Goal: Check status: Check status

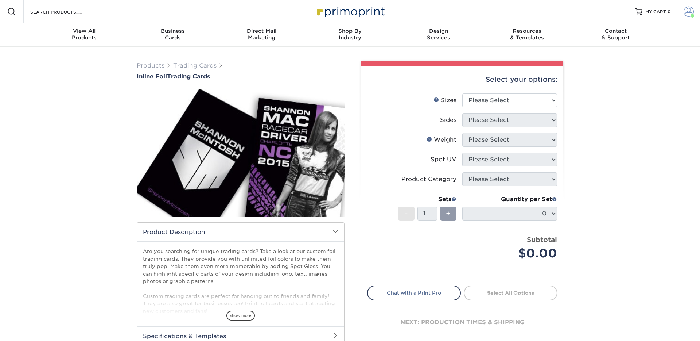
click at [684, 10] on span at bounding box center [689, 12] width 10 height 10
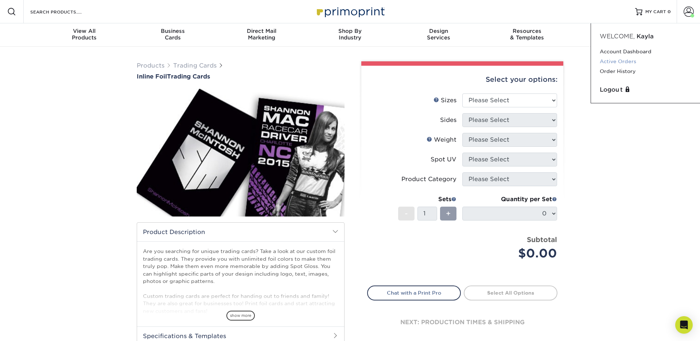
click at [626, 61] on link "Active Orders" at bounding box center [646, 62] width 92 height 10
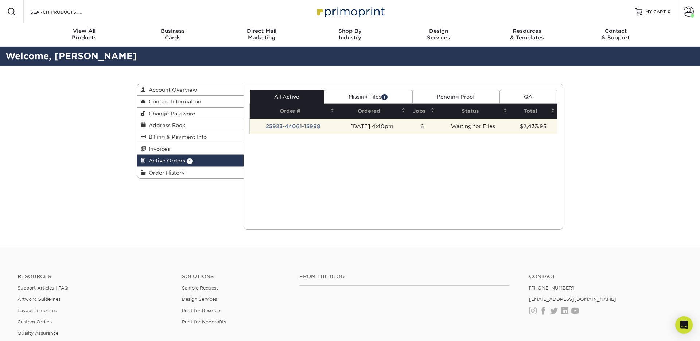
click at [293, 126] on td "25923-44061-15998" at bounding box center [293, 125] width 87 height 15
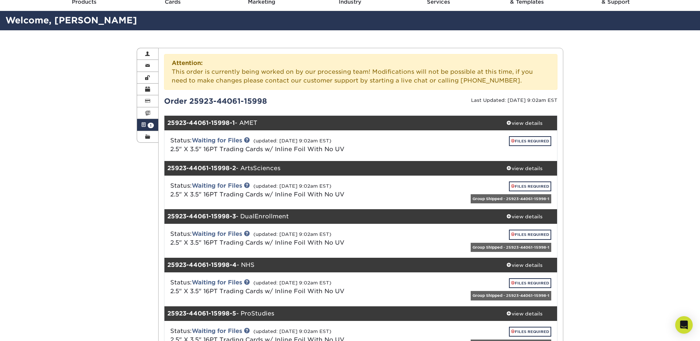
scroll to position [36, 0]
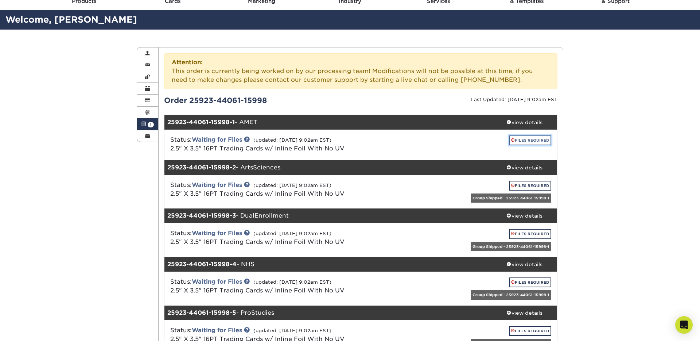
click at [524, 142] on link "FILES REQUIRED" at bounding box center [530, 140] width 42 height 10
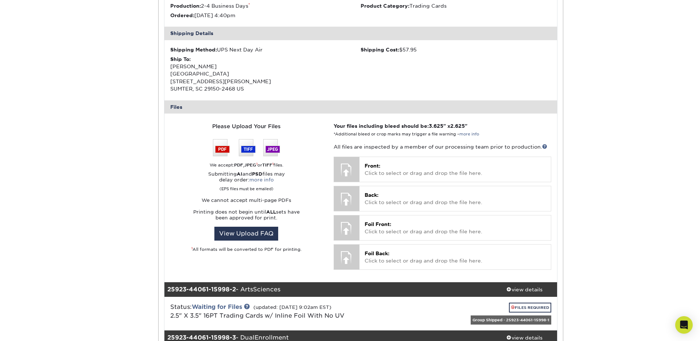
scroll to position [242, 0]
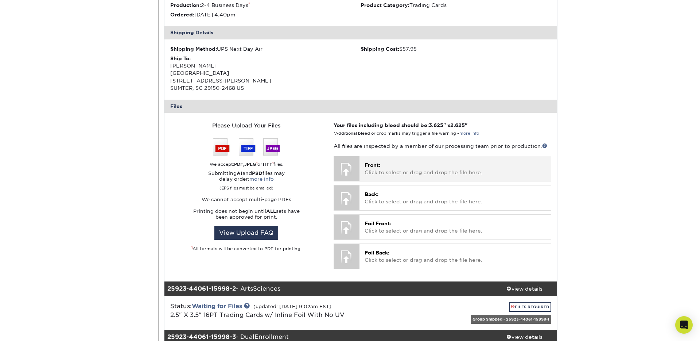
click at [380, 172] on p "Front: Click to select or drag and drop the file here." at bounding box center [455, 168] width 181 height 15
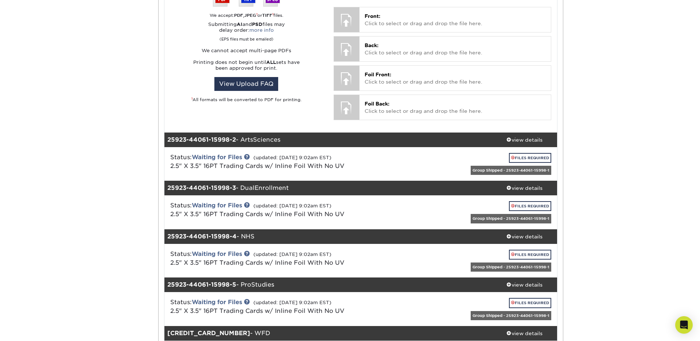
scroll to position [393, 0]
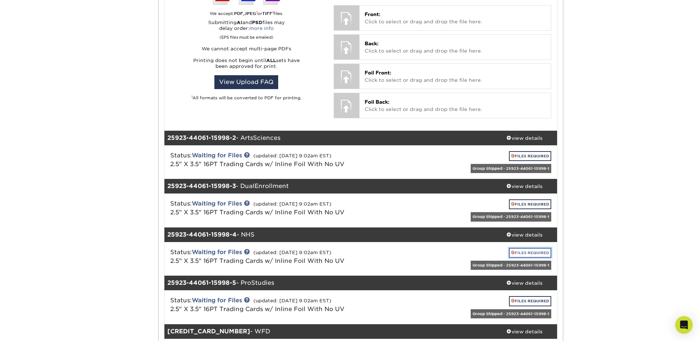
click at [526, 252] on link "FILES REQUIRED" at bounding box center [530, 253] width 42 height 10
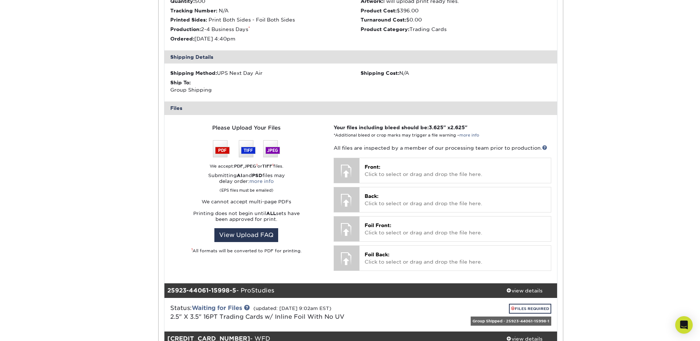
scroll to position [690, 0]
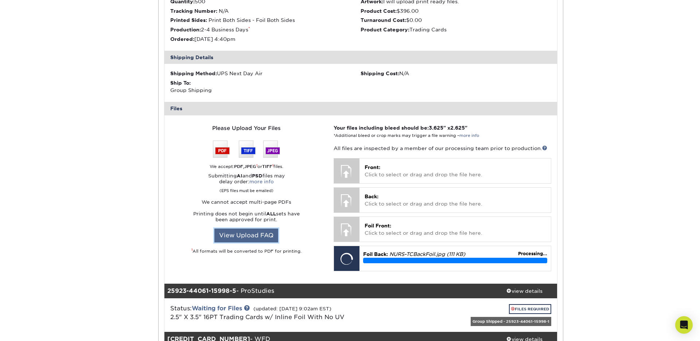
click at [266, 233] on link "View Upload FAQ" at bounding box center [246, 235] width 64 height 14
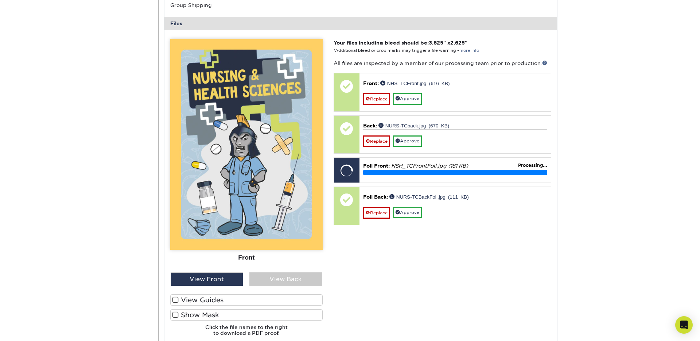
scroll to position [774, 0]
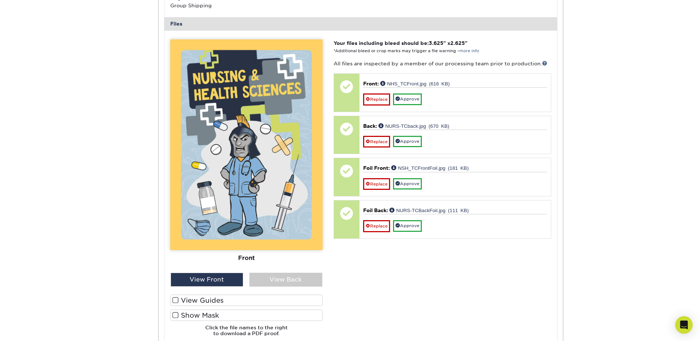
click at [176, 314] on span at bounding box center [175, 314] width 6 height 7
click at [0, 0] on input "Show Mask" at bounding box center [0, 0] width 0 height 0
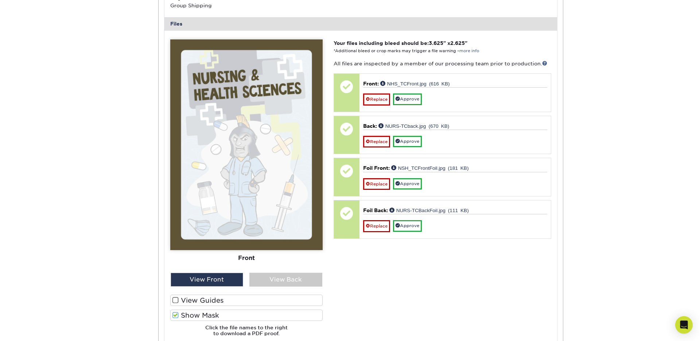
click at [176, 314] on span at bounding box center [175, 314] width 6 height 7
click at [0, 0] on input "Show Mask" at bounding box center [0, 0] width 0 height 0
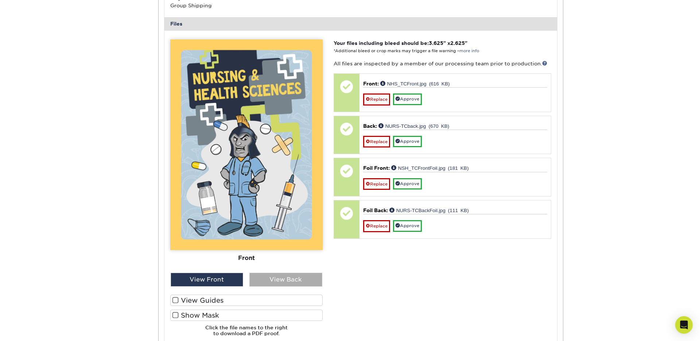
click at [264, 275] on div "View Back" at bounding box center [285, 279] width 73 height 14
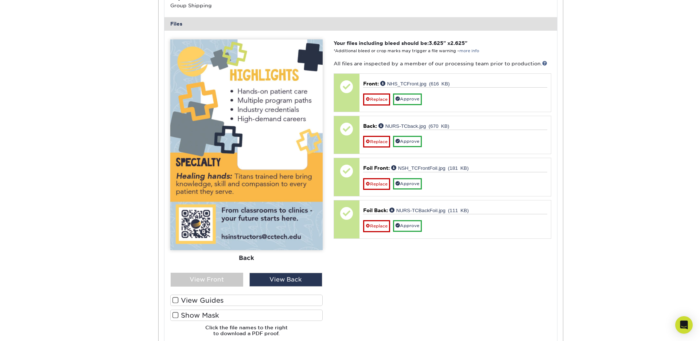
click at [176, 312] on span at bounding box center [175, 314] width 6 height 7
click at [0, 0] on input "Show Mask" at bounding box center [0, 0] width 0 height 0
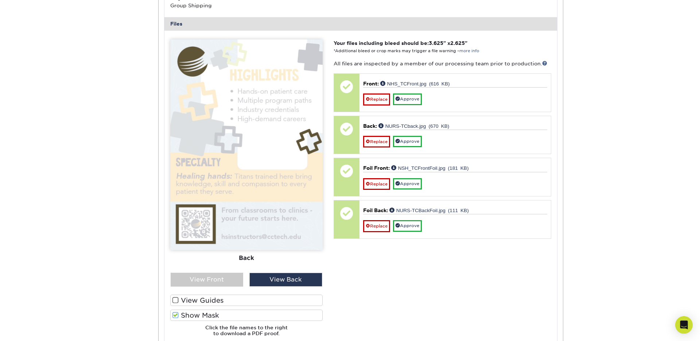
click at [176, 312] on span at bounding box center [175, 314] width 6 height 7
click at [0, 0] on input "Show Mask" at bounding box center [0, 0] width 0 height 0
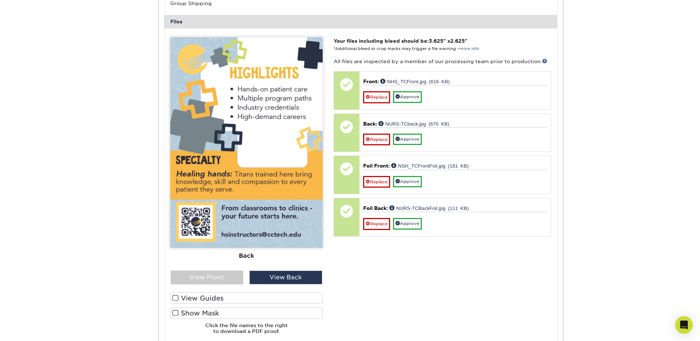
scroll to position [776, 0]
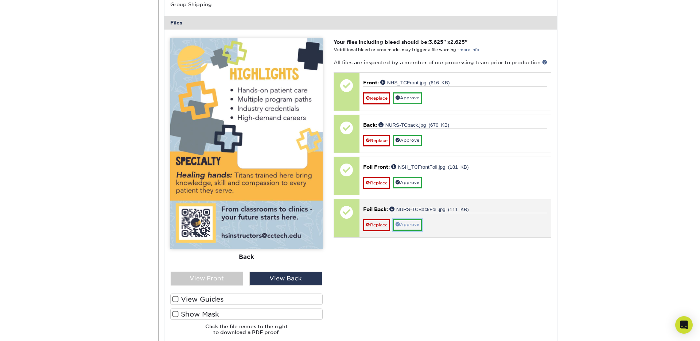
click at [401, 225] on link "Approve" at bounding box center [407, 224] width 29 height 11
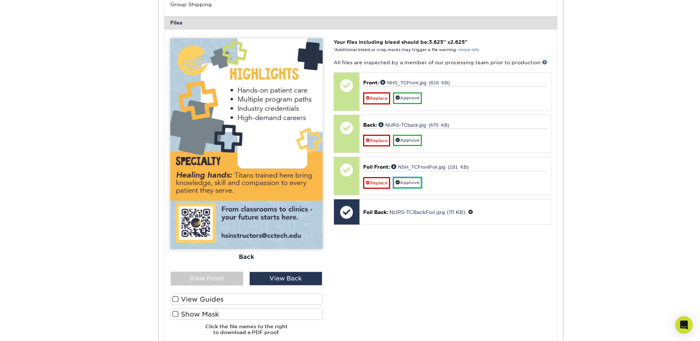
click at [408, 184] on link "Approve" at bounding box center [407, 182] width 29 height 11
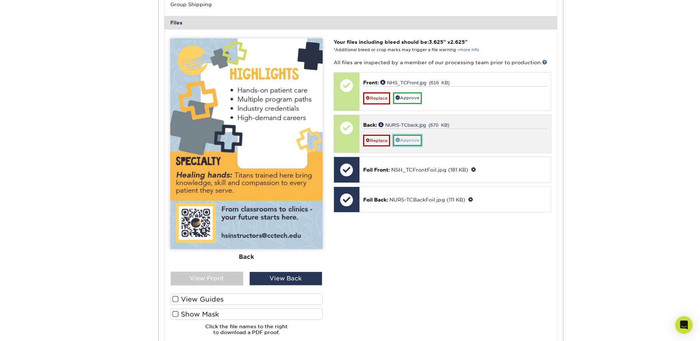
click at [408, 140] on link "Approve" at bounding box center [407, 140] width 29 height 11
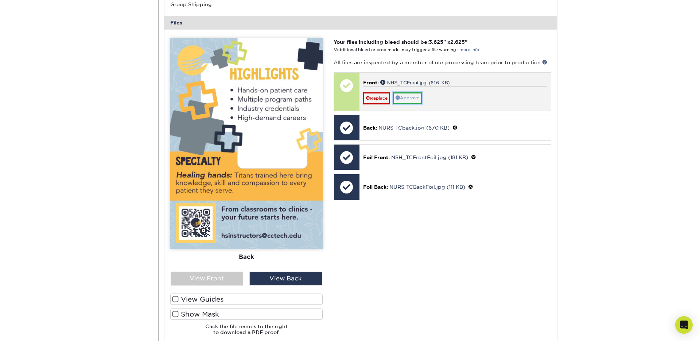
click at [405, 96] on link "Approve" at bounding box center [407, 97] width 29 height 11
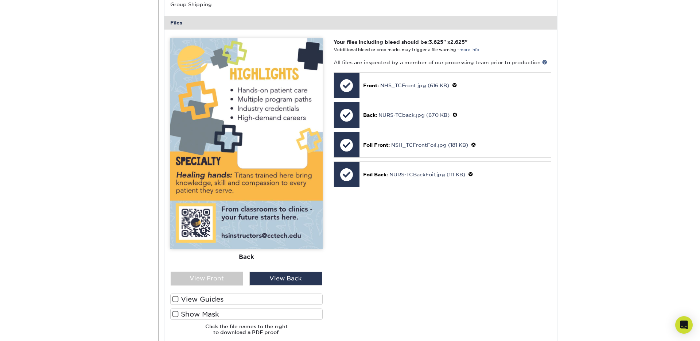
click at [178, 299] on span at bounding box center [175, 298] width 6 height 7
click at [0, 0] on input "View Guides" at bounding box center [0, 0] width 0 height 0
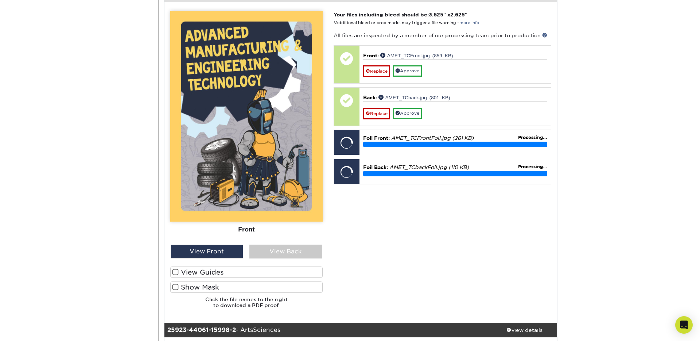
scroll to position [355, 0]
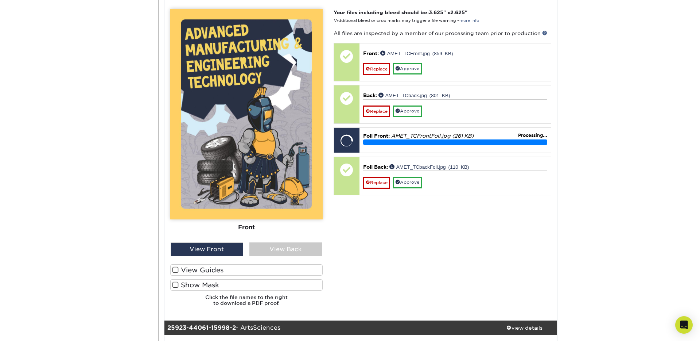
click at [175, 270] on span at bounding box center [175, 269] width 6 height 7
click at [0, 0] on input "View Guides" at bounding box center [0, 0] width 0 height 0
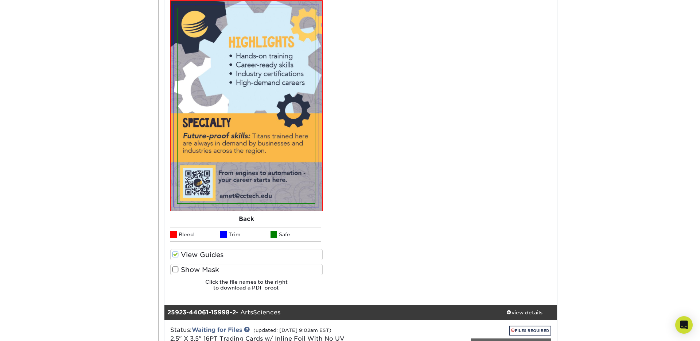
scroll to position [648, 0]
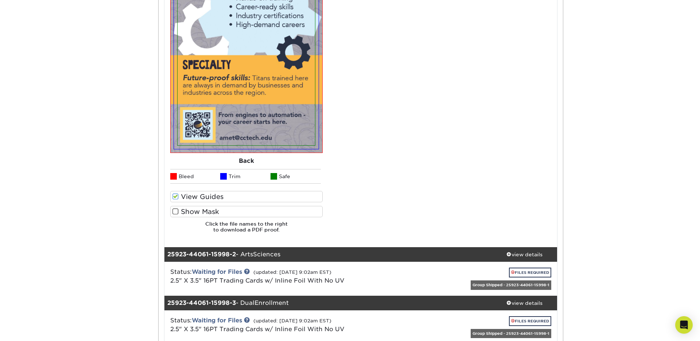
click at [175, 211] on span at bounding box center [175, 211] width 6 height 7
click at [0, 0] on input "Show Mask" at bounding box center [0, 0] width 0 height 0
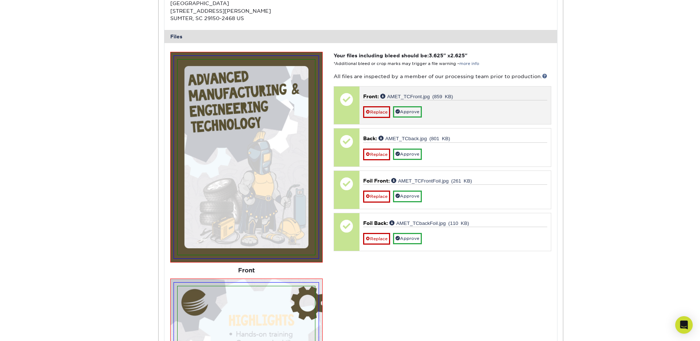
scroll to position [302, 0]
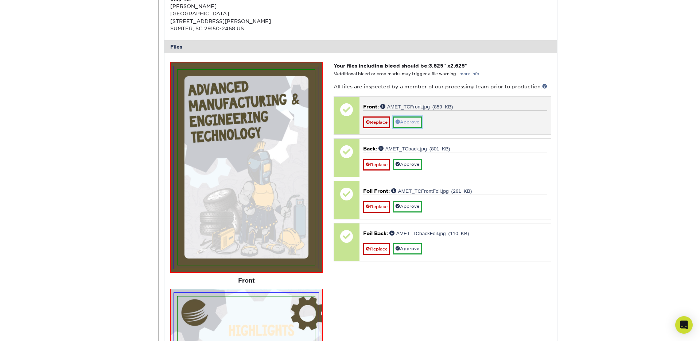
click at [404, 121] on link "Approve" at bounding box center [407, 121] width 29 height 11
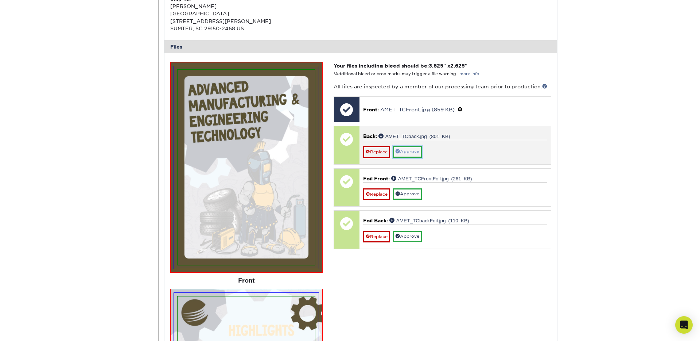
drag, startPoint x: 413, startPoint y: 152, endPoint x: 415, endPoint y: 158, distance: 6.5
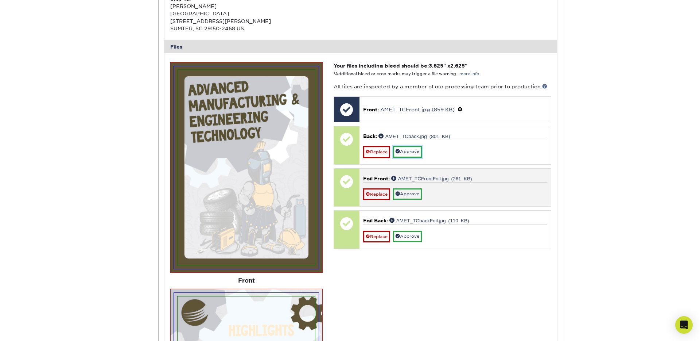
click at [413, 152] on link "Approve" at bounding box center [407, 151] width 29 height 11
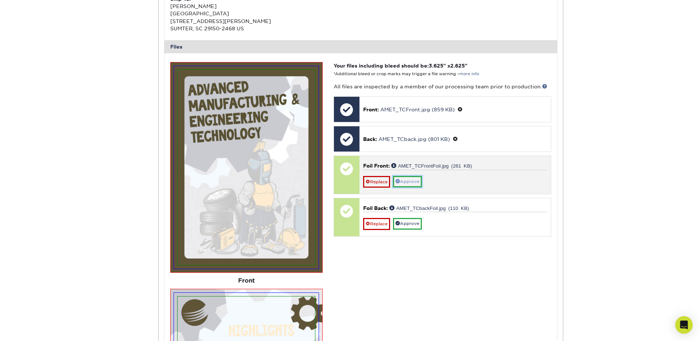
click at [413, 182] on link "Approve" at bounding box center [407, 181] width 29 height 11
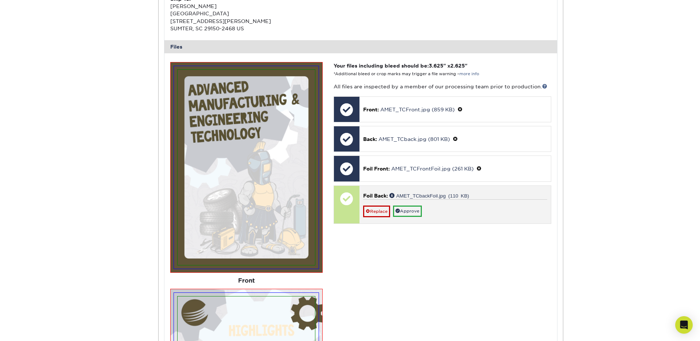
click at [414, 217] on div "Foil Back: AMET_TCbackFoil.jpg (110 KB) Replace Approve" at bounding box center [455, 205] width 191 height 38
click at [413, 211] on link "Approve" at bounding box center [407, 210] width 29 height 11
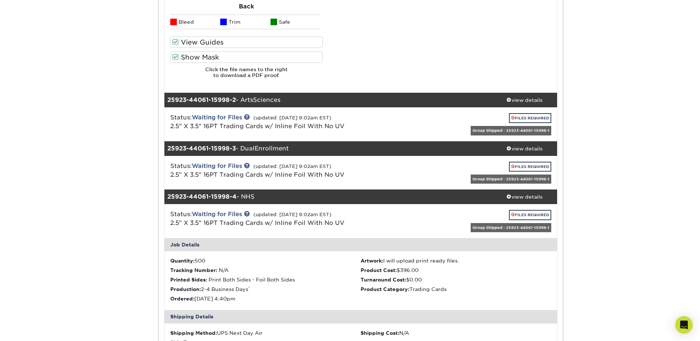
scroll to position [826, 0]
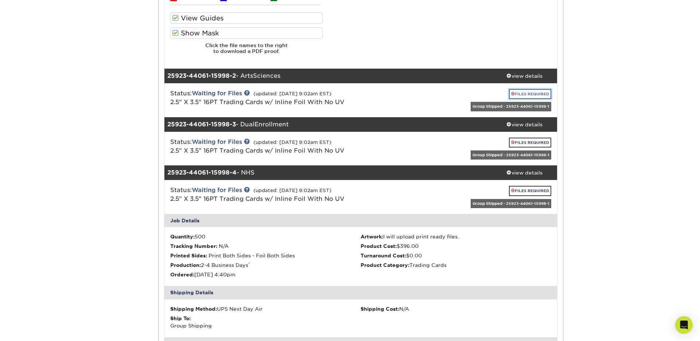
click at [524, 93] on link "FILES REQUIRED" at bounding box center [530, 94] width 42 height 10
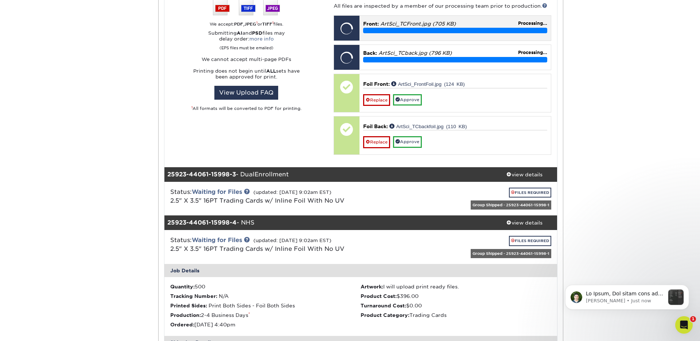
scroll to position [1106, 0]
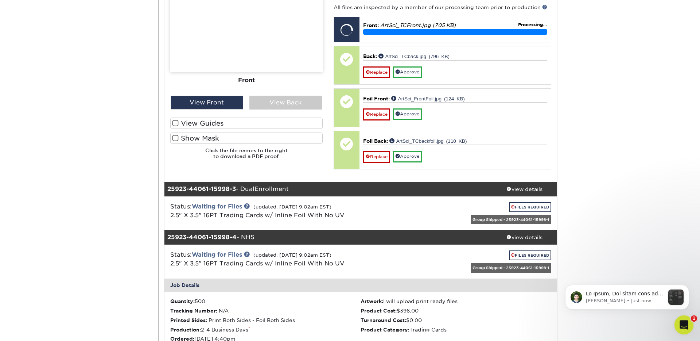
click at [679, 324] on icon "Open Intercom Messenger" at bounding box center [683, 324] width 12 height 12
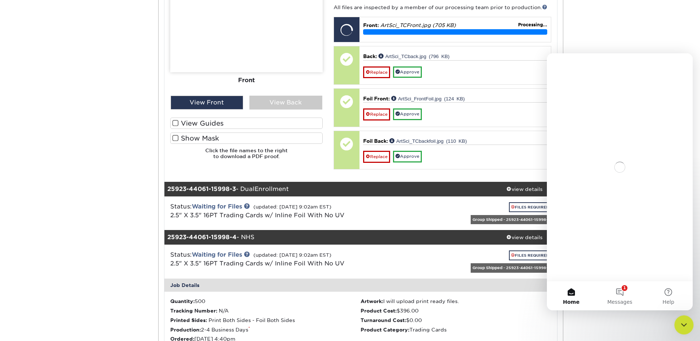
scroll to position [0, 0]
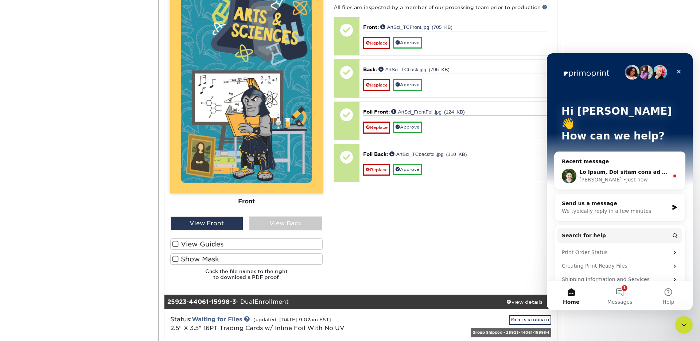
click at [623, 176] on div "• Just now" at bounding box center [635, 180] width 24 height 8
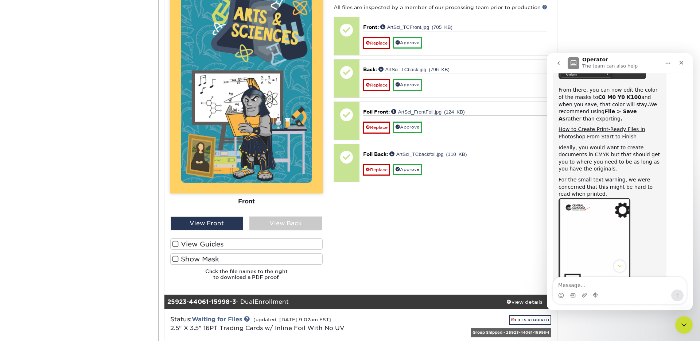
scroll to position [723, 0]
click at [612, 283] on textarea "Message…" at bounding box center [619, 283] width 133 height 12
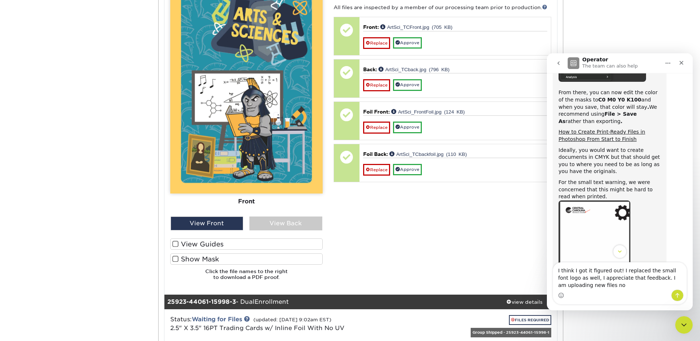
type textarea "I think I got it figured out! I replaced the small font logo as well, I appreci…"
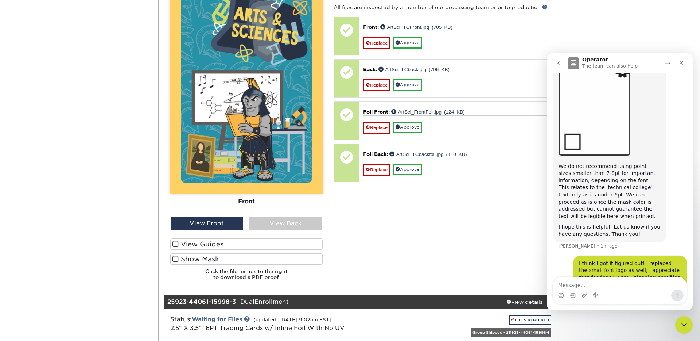
scroll to position [851, 0]
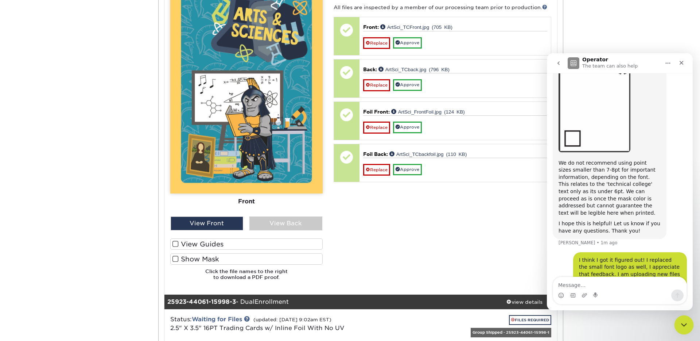
click at [685, 326] on icon "Close Intercom Messenger" at bounding box center [683, 323] width 9 height 9
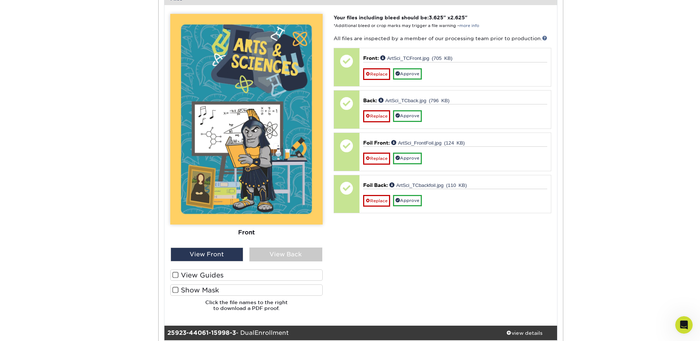
scroll to position [1061, 0]
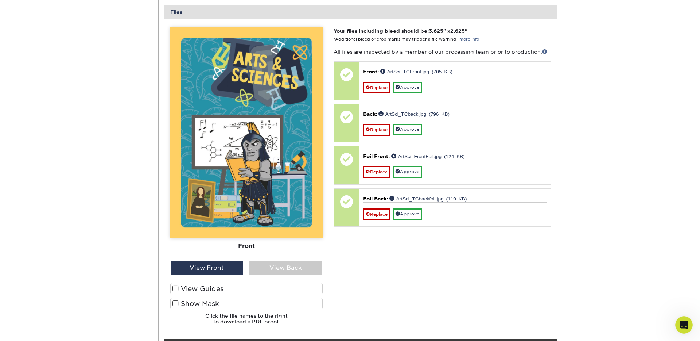
click at [175, 289] on span at bounding box center [175, 288] width 6 height 7
click at [0, 0] on input "View Guides" at bounding box center [0, 0] width 0 height 0
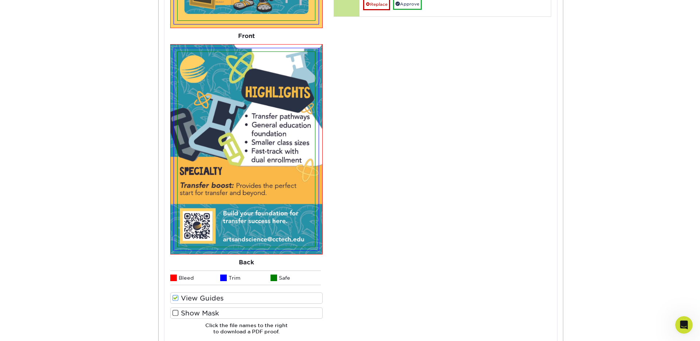
scroll to position [1283, 0]
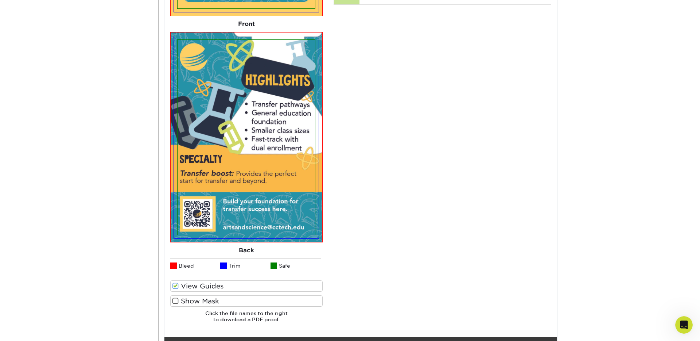
click at [177, 302] on span at bounding box center [175, 300] width 6 height 7
click at [0, 0] on input "Show Mask" at bounding box center [0, 0] width 0 height 0
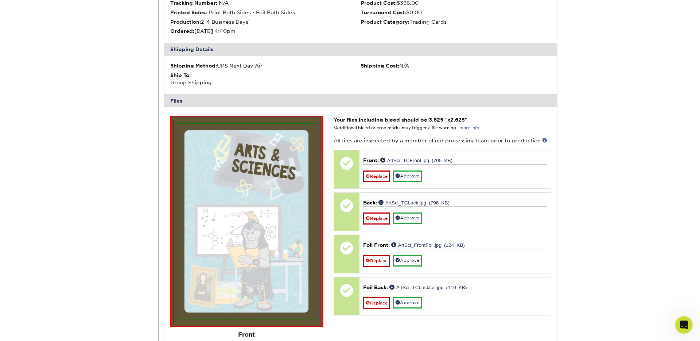
scroll to position [978, 0]
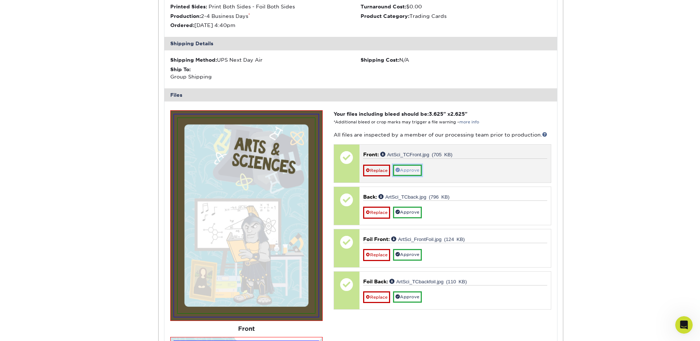
click at [407, 172] on link "Approve" at bounding box center [407, 169] width 29 height 11
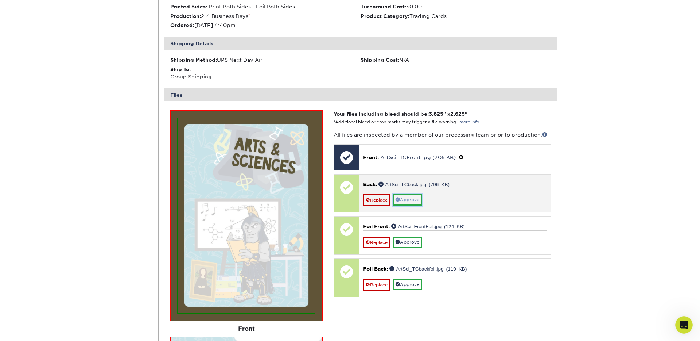
click at [405, 198] on link "Approve" at bounding box center [407, 199] width 29 height 11
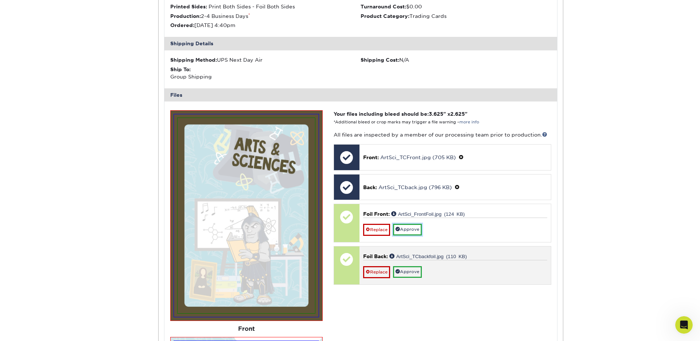
drag, startPoint x: 408, startPoint y: 229, endPoint x: 410, endPoint y: 236, distance: 7.3
click at [407, 229] on link "Approve" at bounding box center [407, 229] width 29 height 11
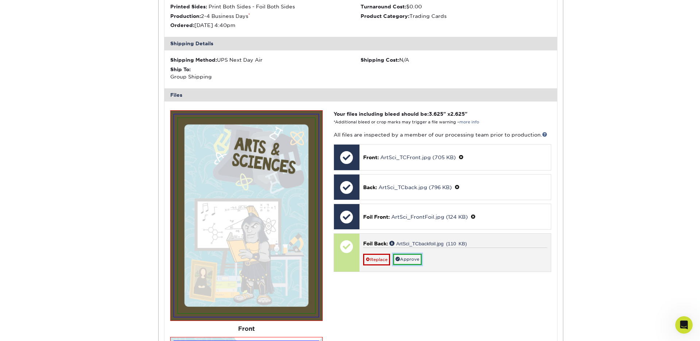
click at [414, 258] on link "Approve" at bounding box center [407, 258] width 29 height 11
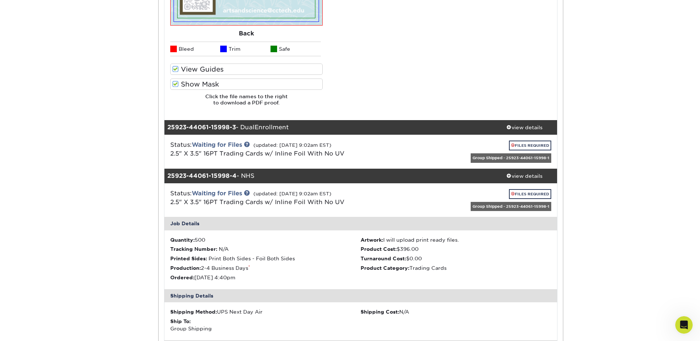
scroll to position [1530, 0]
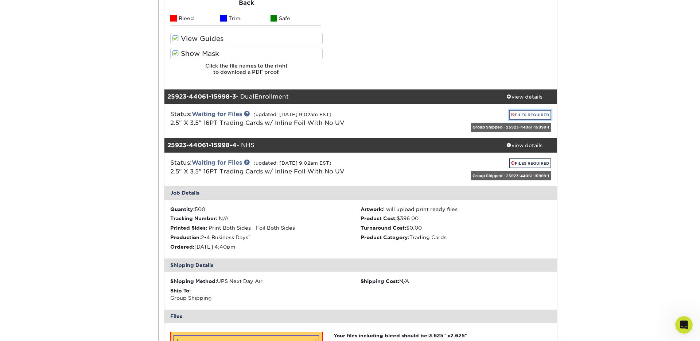
click at [523, 114] on link "FILES REQUIRED" at bounding box center [530, 115] width 42 height 10
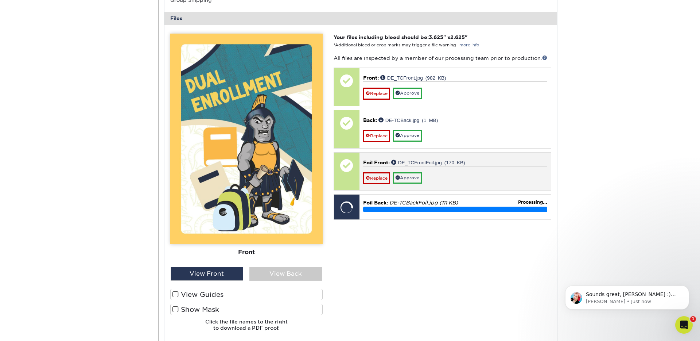
scroll to position [1779, 0]
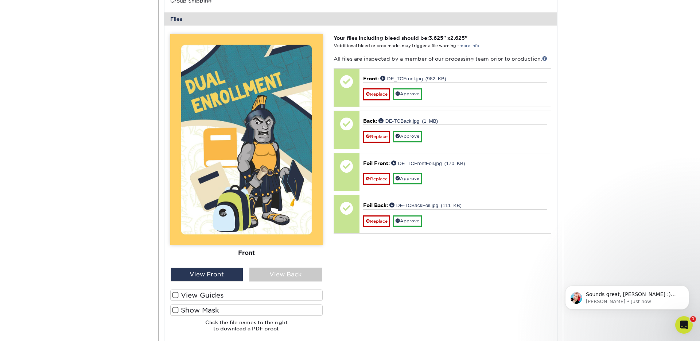
click at [176, 295] on span at bounding box center [175, 294] width 6 height 7
click at [0, 0] on input "View Guides" at bounding box center [0, 0] width 0 height 0
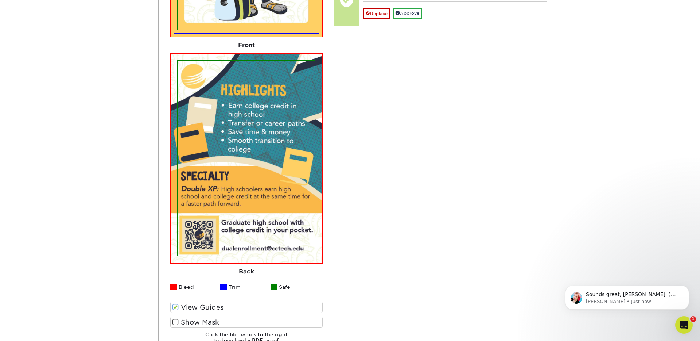
scroll to position [2002, 0]
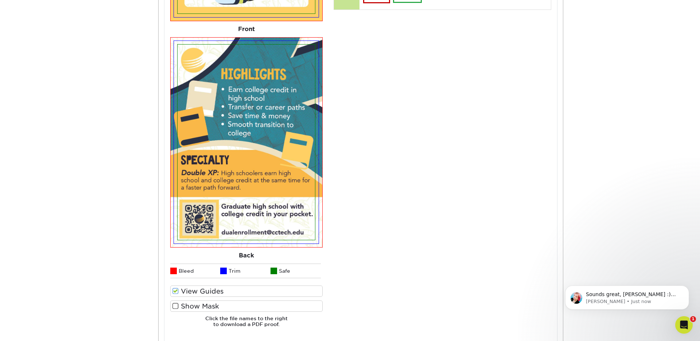
click at [177, 306] on span at bounding box center [175, 305] width 6 height 7
click at [0, 0] on input "Show Mask" at bounding box center [0, 0] width 0 height 0
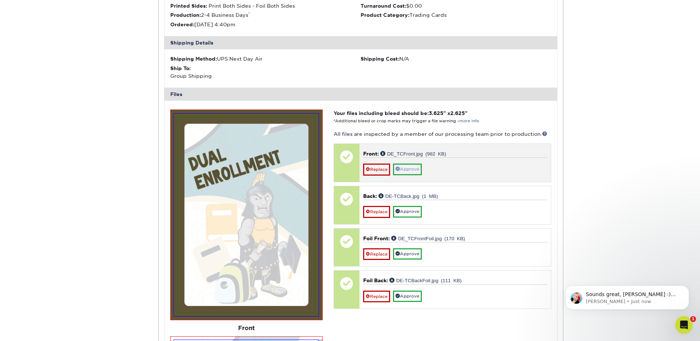
scroll to position [1703, 0]
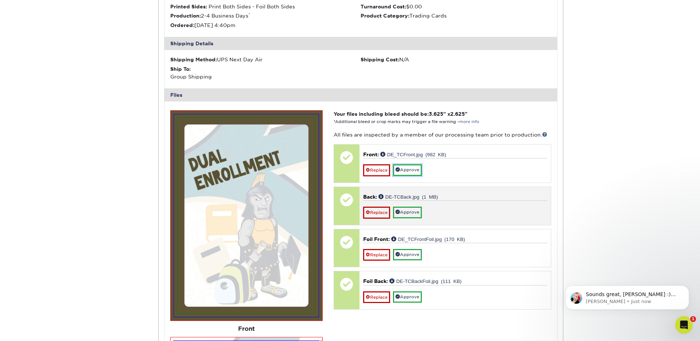
drag, startPoint x: 404, startPoint y: 172, endPoint x: 407, endPoint y: 178, distance: 6.9
click at [404, 172] on link "Approve" at bounding box center [407, 169] width 29 height 11
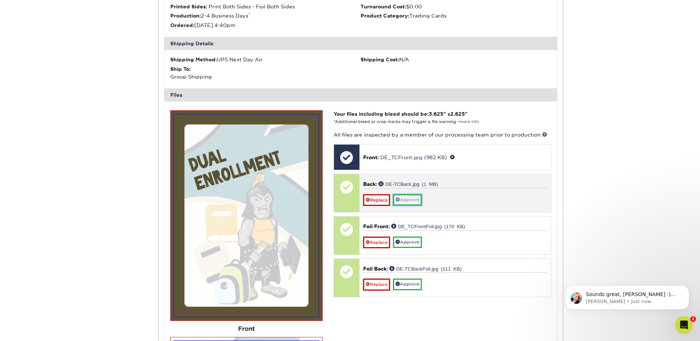
click at [411, 201] on link "Approve" at bounding box center [407, 199] width 29 height 11
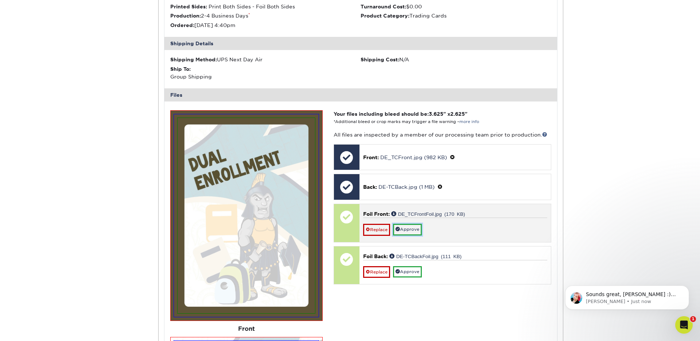
click at [411, 227] on link "Approve" at bounding box center [407, 229] width 29 height 11
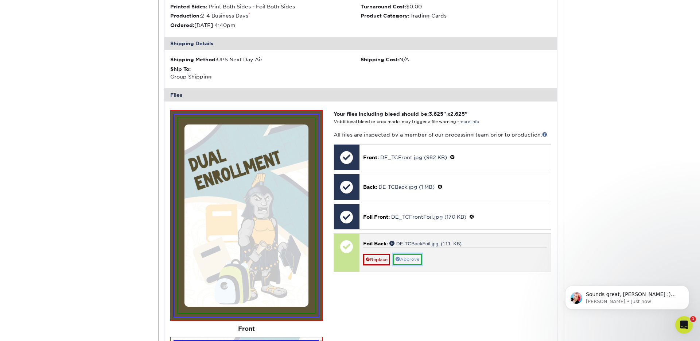
click at [406, 254] on link "Approve" at bounding box center [407, 258] width 29 height 11
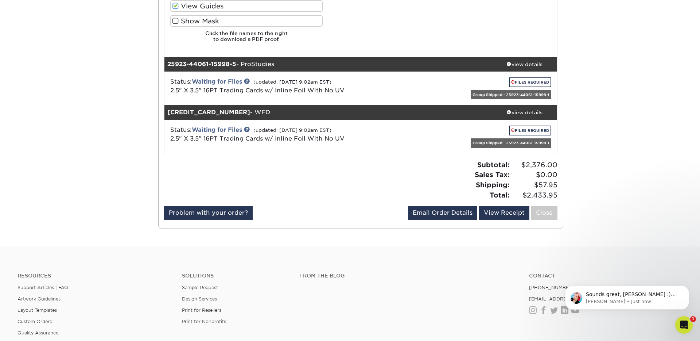
scroll to position [3013, 0]
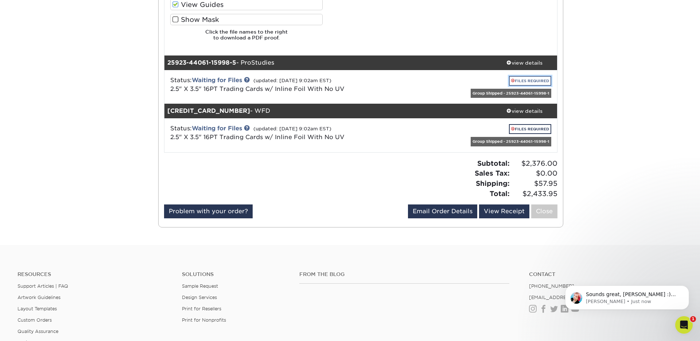
click at [530, 81] on link "FILES REQUIRED" at bounding box center [530, 81] width 42 height 10
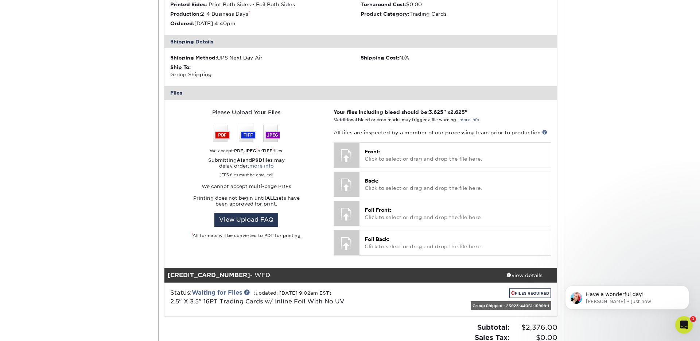
scroll to position [914, 0]
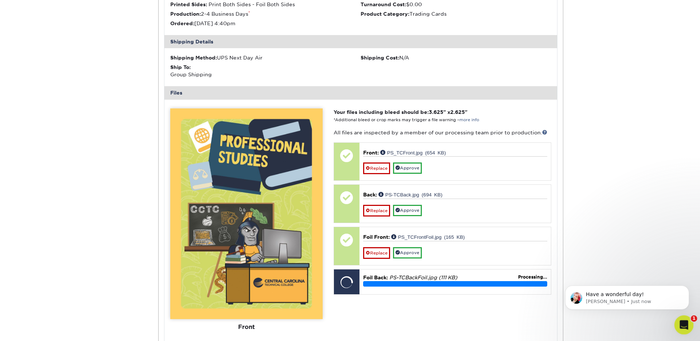
click at [689, 326] on div "Open Intercom Messenger" at bounding box center [683, 323] width 24 height 24
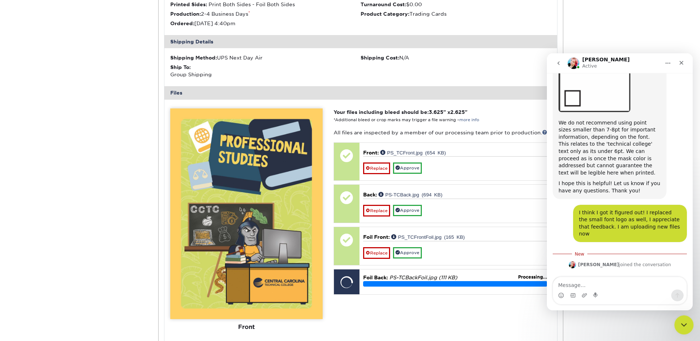
scroll to position [926, 0]
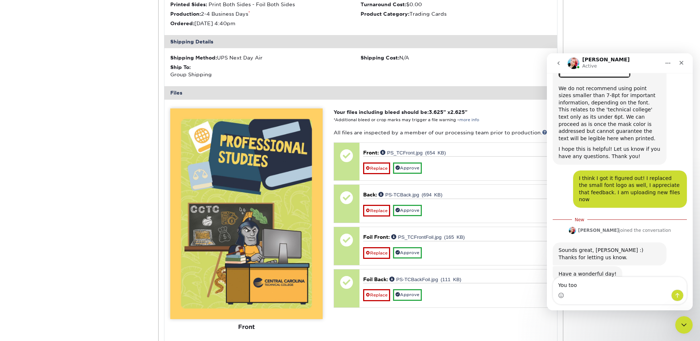
type textarea "You too!"
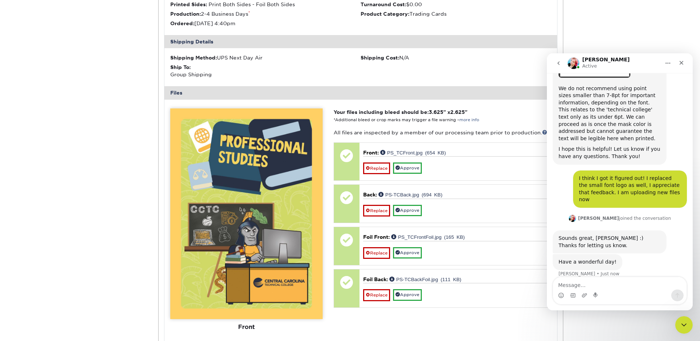
scroll to position [936, 0]
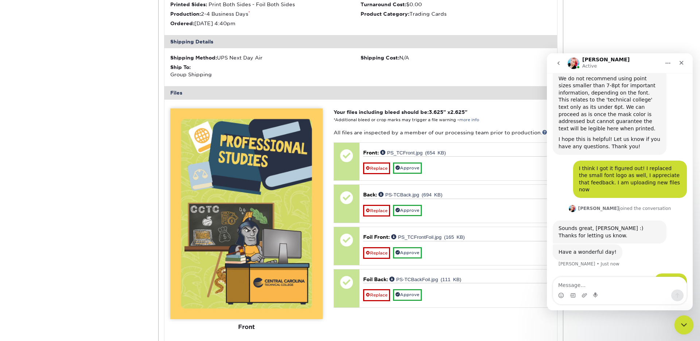
click at [687, 323] on div "Close Intercom Messenger" at bounding box center [683, 324] width 18 height 18
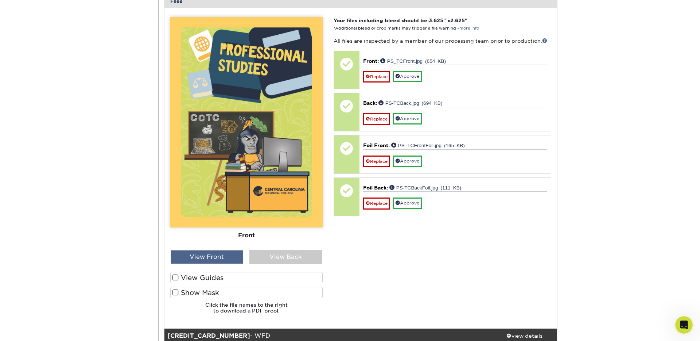
scroll to position [3249, 0]
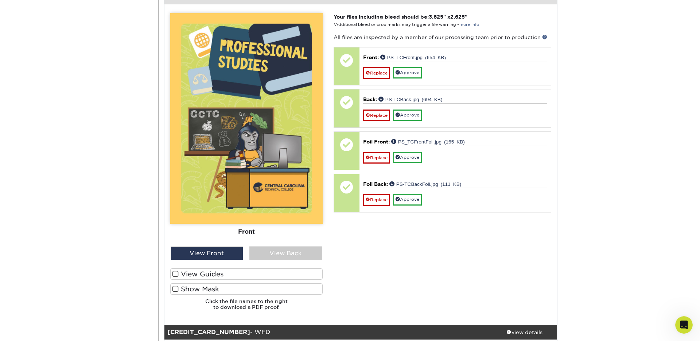
click at [176, 275] on span at bounding box center [175, 273] width 6 height 7
click at [0, 0] on input "View Guides" at bounding box center [0, 0] width 0 height 0
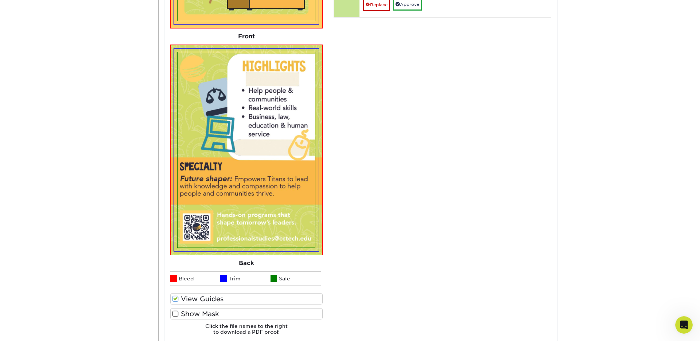
scroll to position [3446, 0]
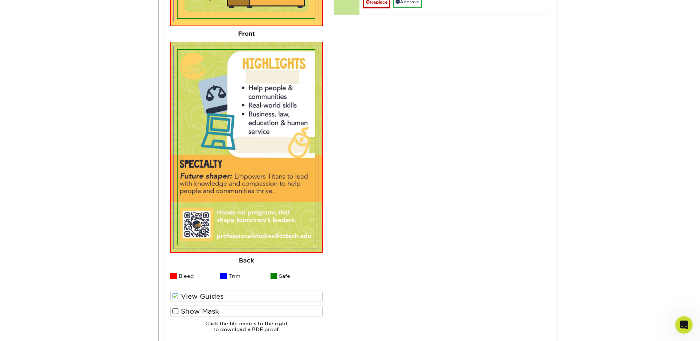
click at [173, 312] on span at bounding box center [175, 310] width 6 height 7
click at [0, 0] on input "Show Mask" at bounding box center [0, 0] width 0 height 0
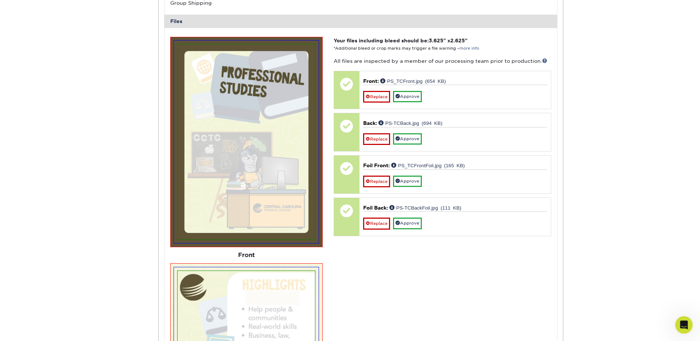
scroll to position [3224, 0]
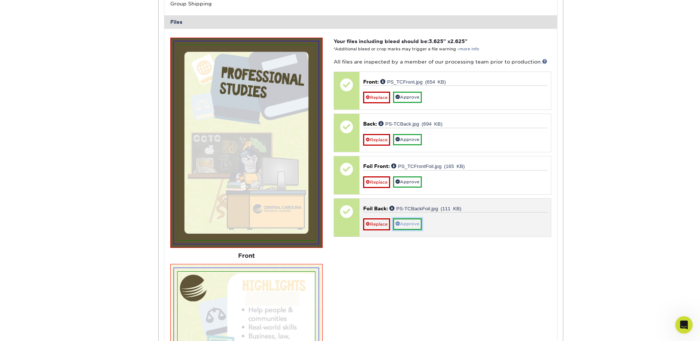
click at [406, 227] on link "Approve" at bounding box center [407, 223] width 29 height 11
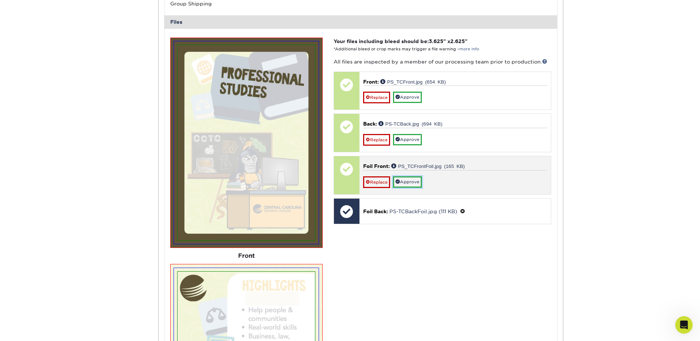
click at [406, 180] on link "Approve" at bounding box center [407, 181] width 29 height 11
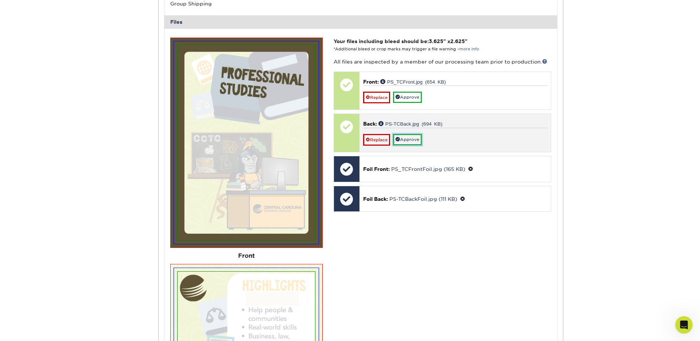
click at [410, 139] on link "Approve" at bounding box center [407, 139] width 29 height 11
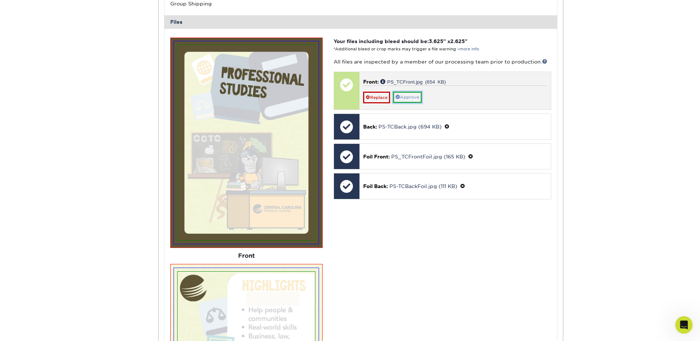
click at [409, 100] on link "Approve" at bounding box center [407, 97] width 29 height 11
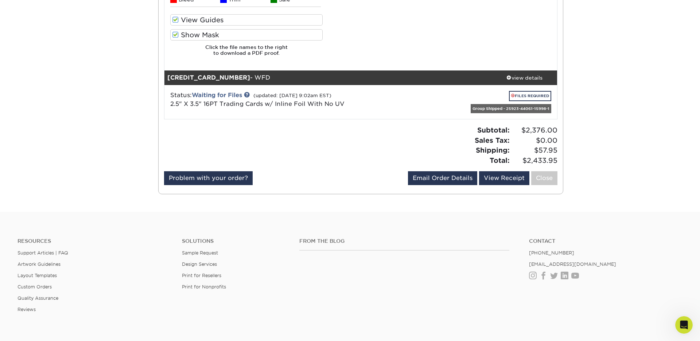
scroll to position [3722, 0]
click at [524, 97] on link "FILES REQUIRED" at bounding box center [530, 96] width 42 height 10
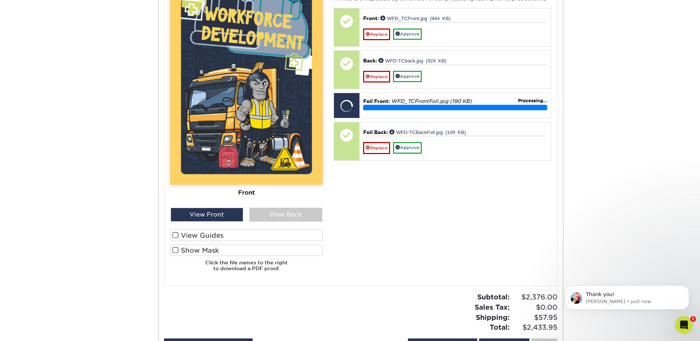
scroll to position [4013, 0]
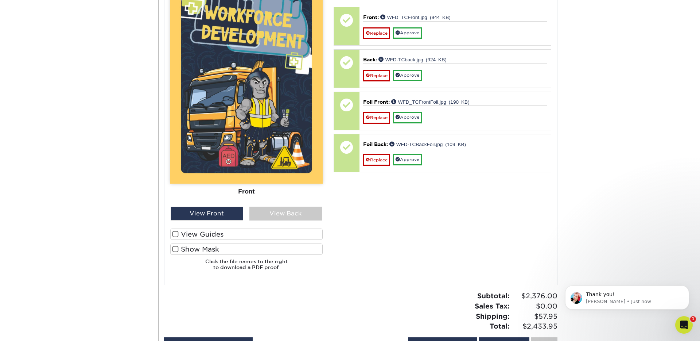
drag, startPoint x: 175, startPoint y: 234, endPoint x: 179, endPoint y: 242, distance: 8.7
click at [176, 234] on span at bounding box center [175, 233] width 6 height 7
click at [0, 0] on input "View Guides" at bounding box center [0, 0] width 0 height 0
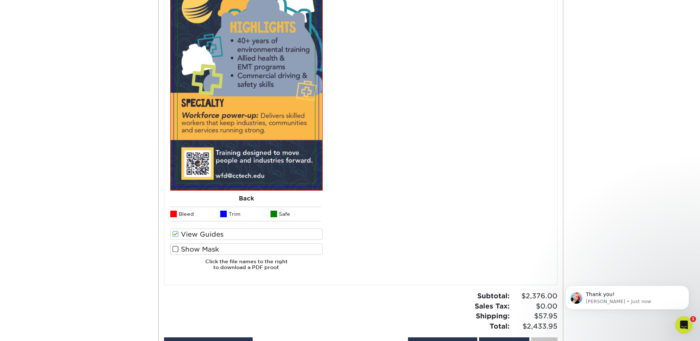
click at [175, 246] on span at bounding box center [175, 248] width 6 height 7
click at [0, 0] on input "Show Mask" at bounding box center [0, 0] width 0 height 0
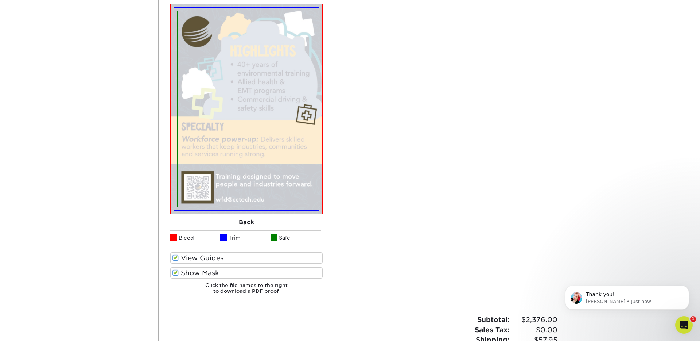
scroll to position [4038, 0]
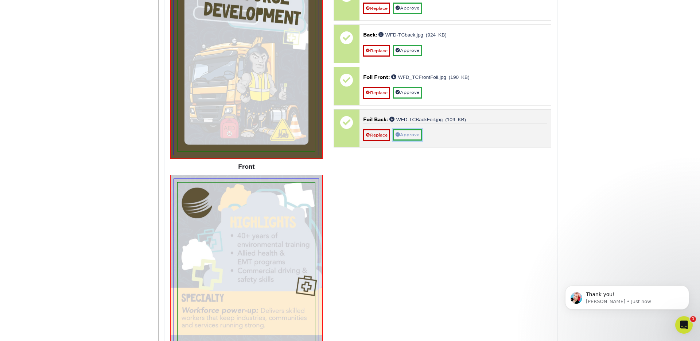
click at [412, 132] on link "Approve" at bounding box center [407, 134] width 29 height 11
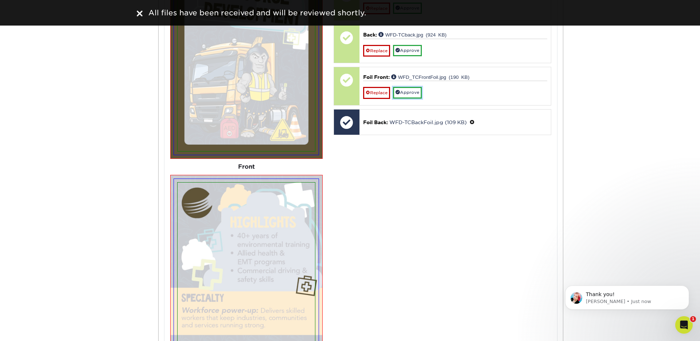
click at [413, 93] on link "Approve" at bounding box center [407, 92] width 29 height 11
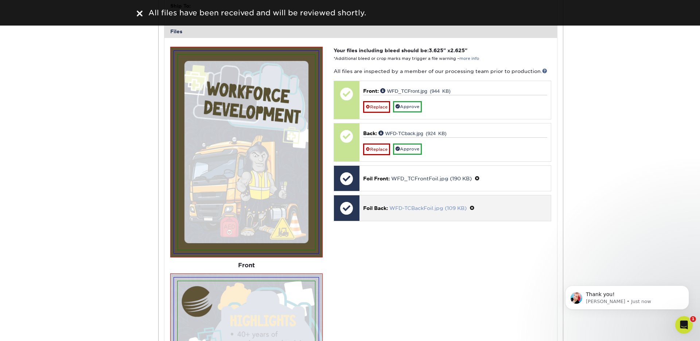
scroll to position [3936, 0]
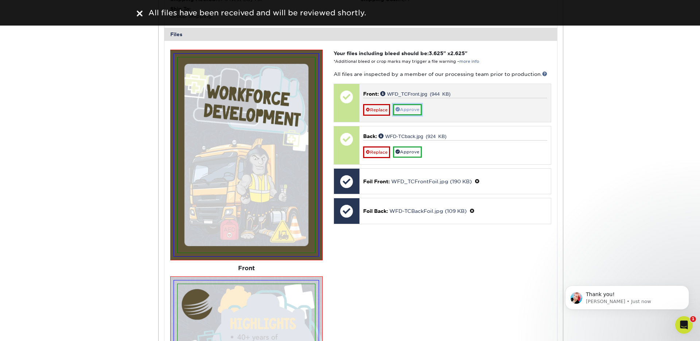
click at [411, 112] on link "Approve" at bounding box center [407, 109] width 29 height 11
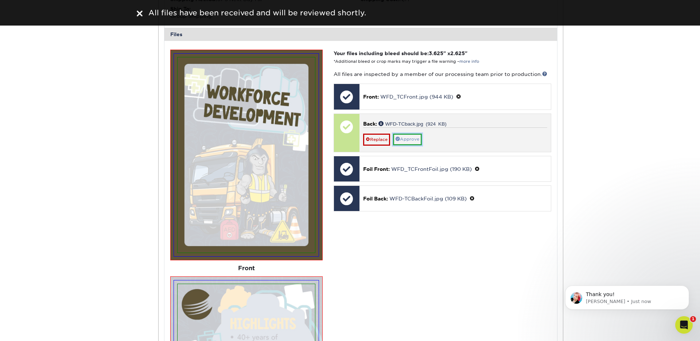
click at [413, 139] on link "Approve" at bounding box center [407, 138] width 29 height 11
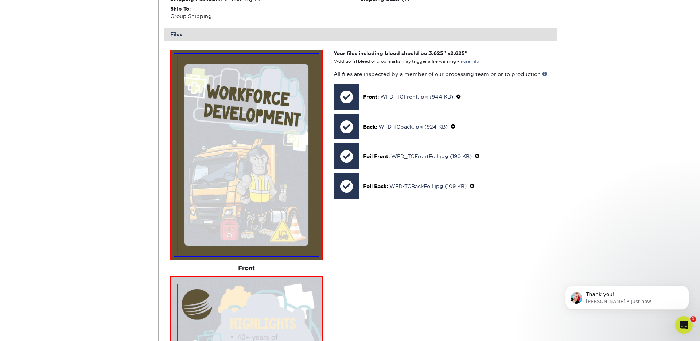
click at [421, 233] on div "Your files including bleed should be: 3.625 " x 2.625 " *Additional bleed or cr…" at bounding box center [442, 311] width 229 height 522
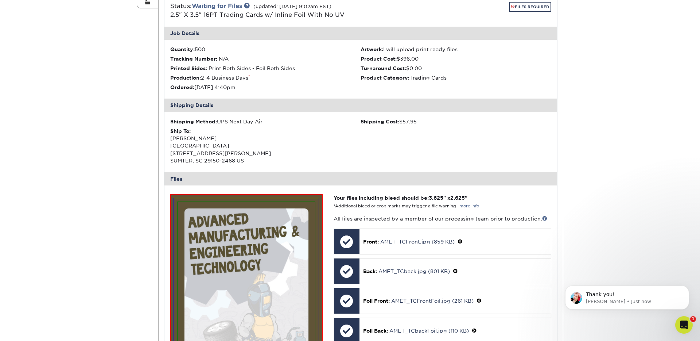
scroll to position [0, 0]
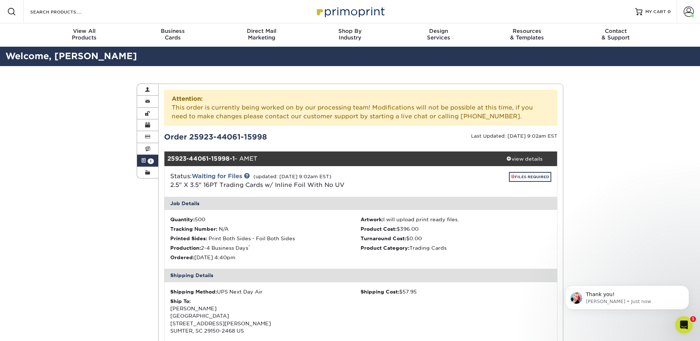
click at [146, 162] on link "Active Orders 1" at bounding box center [147, 161] width 21 height 12
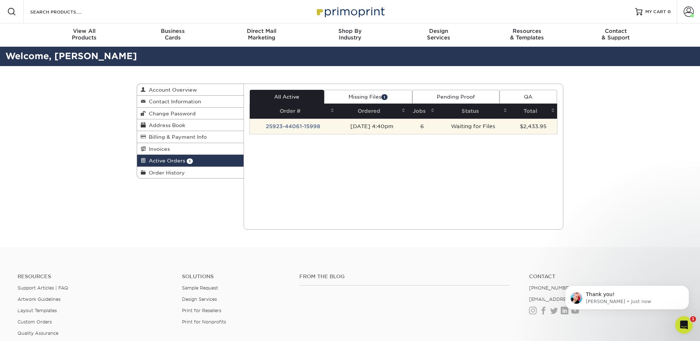
click at [291, 129] on td "25923-44061-15998" at bounding box center [293, 125] width 87 height 15
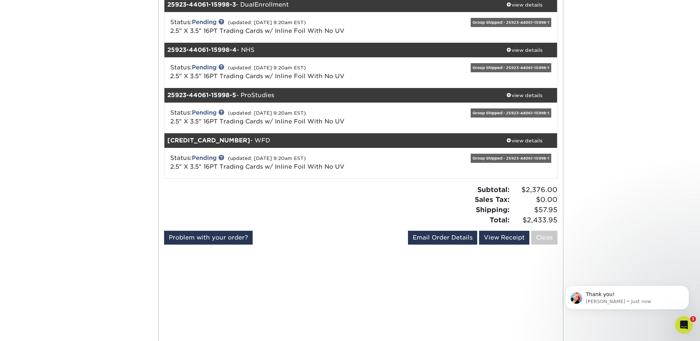
scroll to position [229, 0]
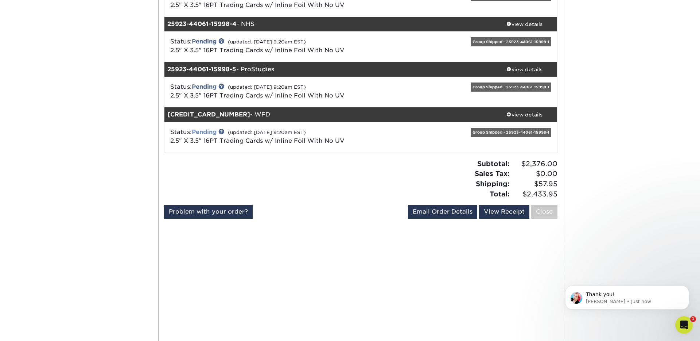
click at [209, 132] on link "Pending" at bounding box center [204, 131] width 25 height 7
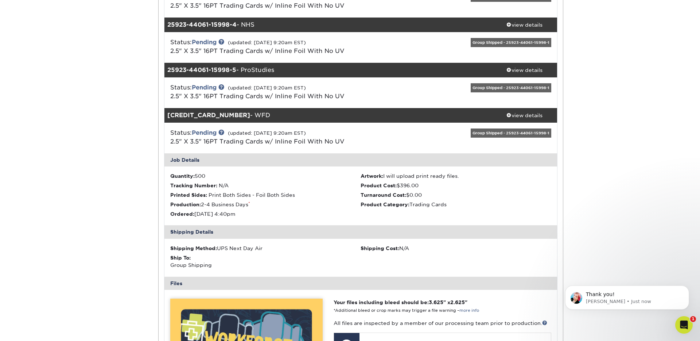
scroll to position [201, 0]
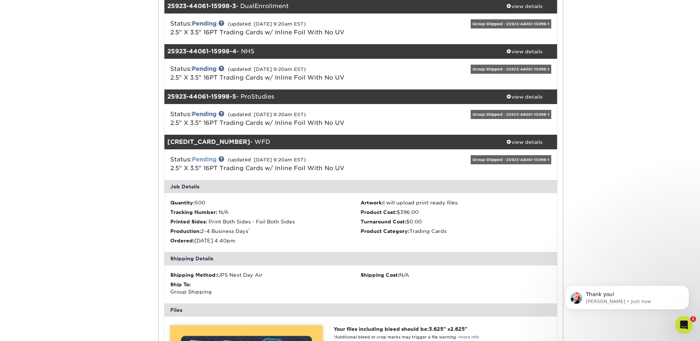
click at [215, 160] on link "Pending" at bounding box center [204, 159] width 25 height 7
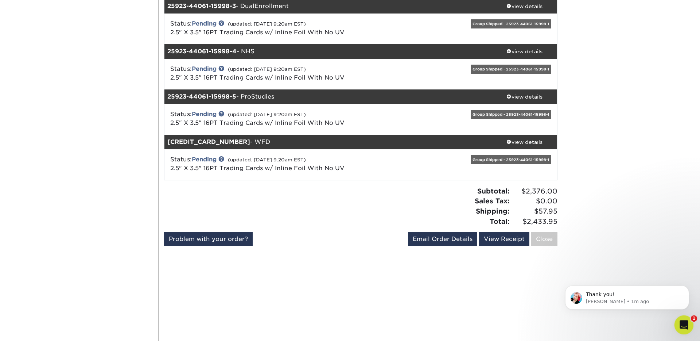
click at [679, 328] on div "Open Intercom Messenger" at bounding box center [683, 323] width 24 height 24
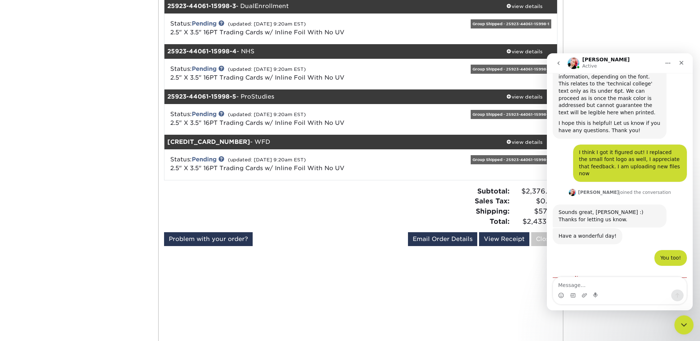
scroll to position [969, 0]
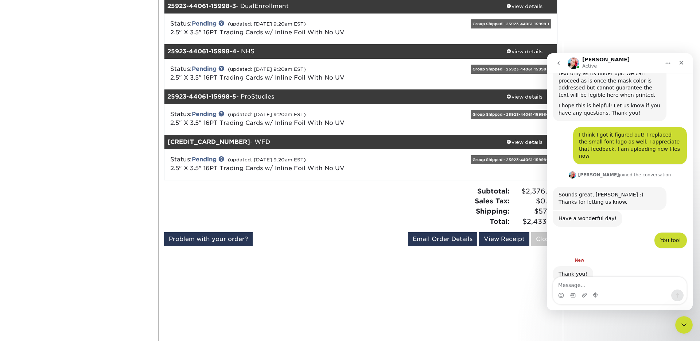
click at [683, 325] on icon "Close Intercom Messenger" at bounding box center [683, 323] width 9 height 9
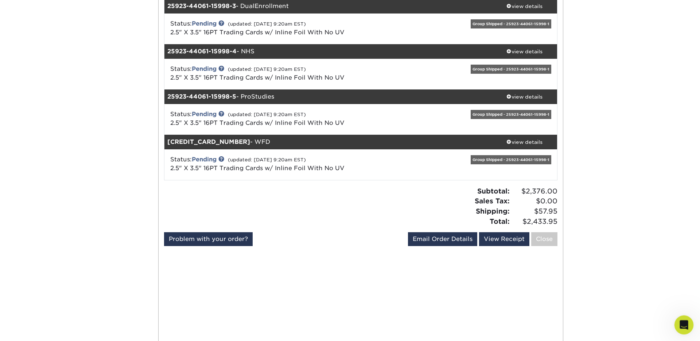
click at [692, 322] on html at bounding box center [683, 324] width 18 height 18
click at [682, 323] on icon "Open Intercom Messenger" at bounding box center [683, 324] width 12 height 12
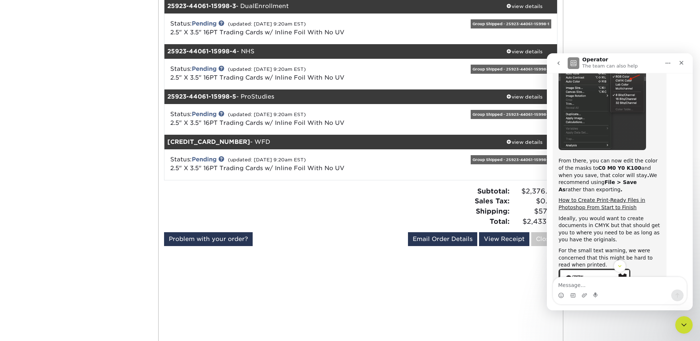
scroll to position [639, 0]
click at [601, 197] on link "How to Create Print-Ready Files in Photoshop From Start to Finish" at bounding box center [602, 203] width 87 height 13
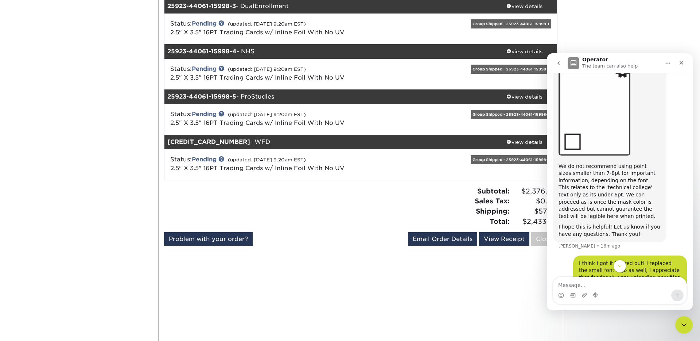
scroll to position [964, 0]
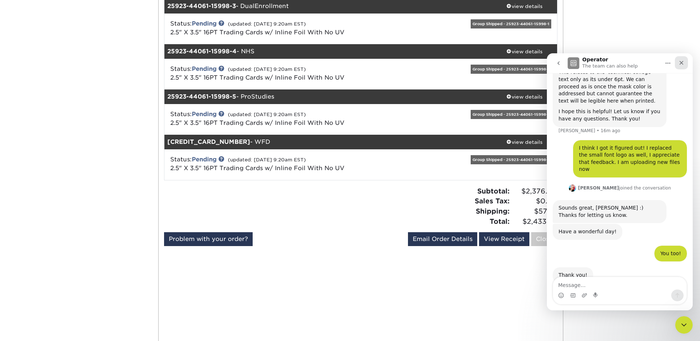
click at [681, 65] on icon "Close" at bounding box center [682, 63] width 6 height 6
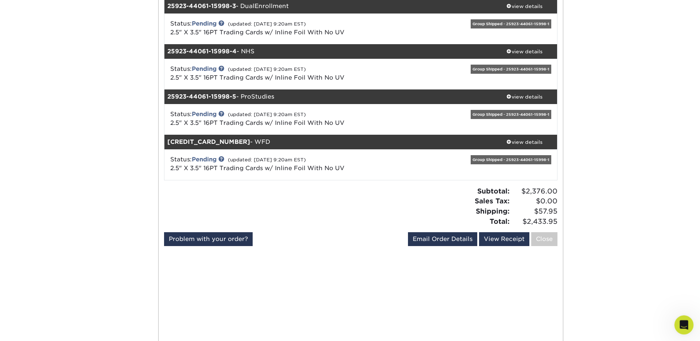
click at [680, 324] on icon "Open Intercom Messenger" at bounding box center [683, 324] width 12 height 12
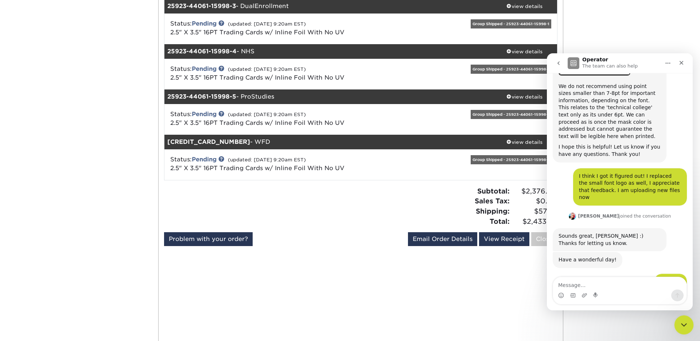
scroll to position [957, 0]
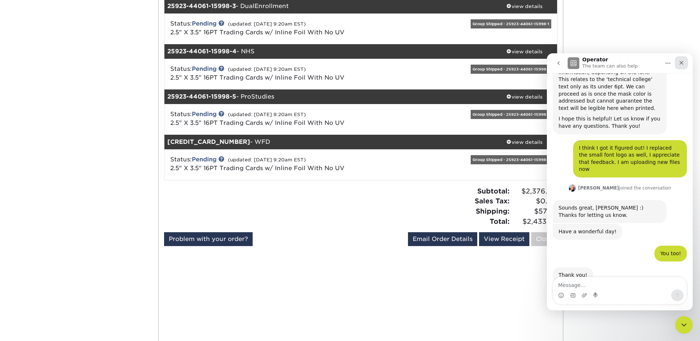
click at [684, 61] on icon "Close" at bounding box center [682, 63] width 6 height 6
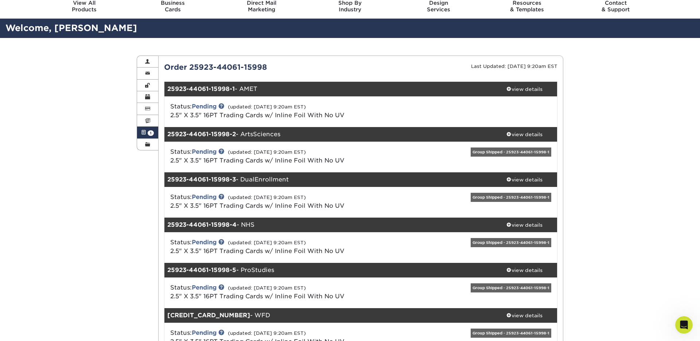
scroll to position [0, 0]
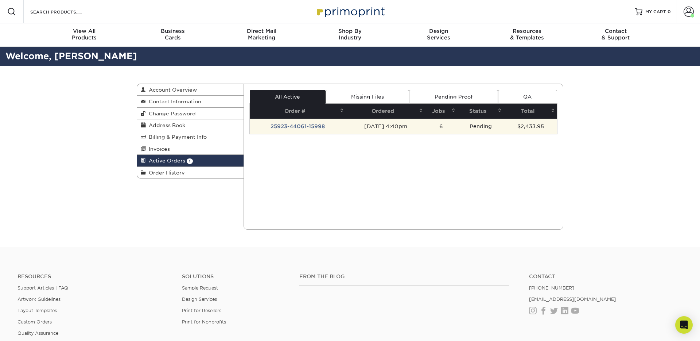
click at [296, 126] on td "25923-44061-15998" at bounding box center [298, 125] width 97 height 15
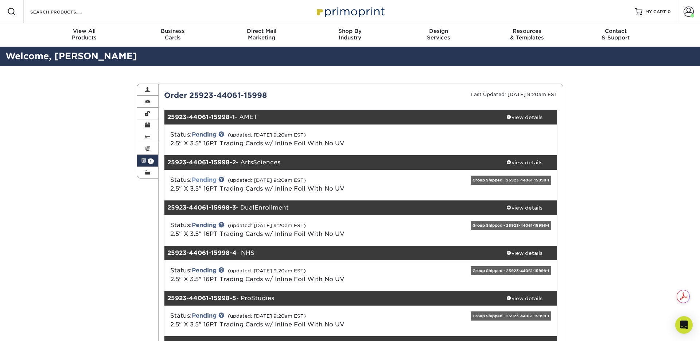
click at [217, 179] on link "Pending" at bounding box center [204, 179] width 25 height 7
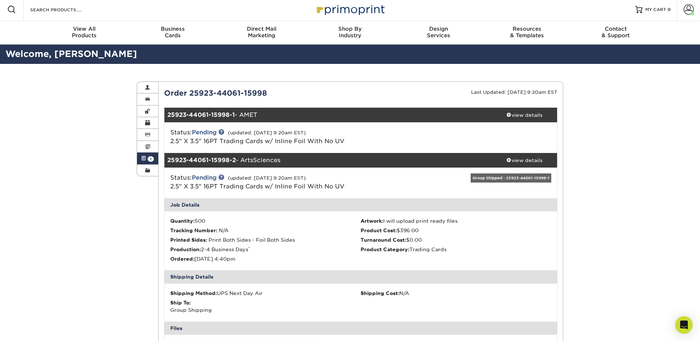
scroll to position [0, 0]
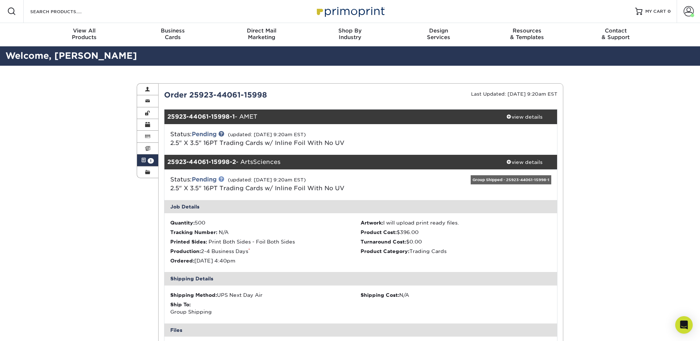
click at [224, 177] on link at bounding box center [221, 179] width 6 height 6
